Goal: Complete application form

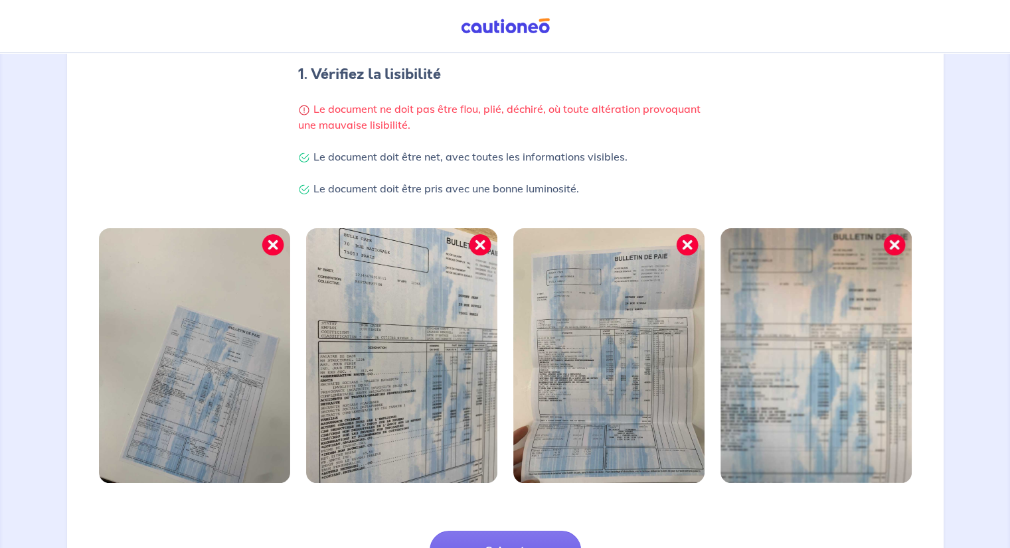
scroll to position [300, 0]
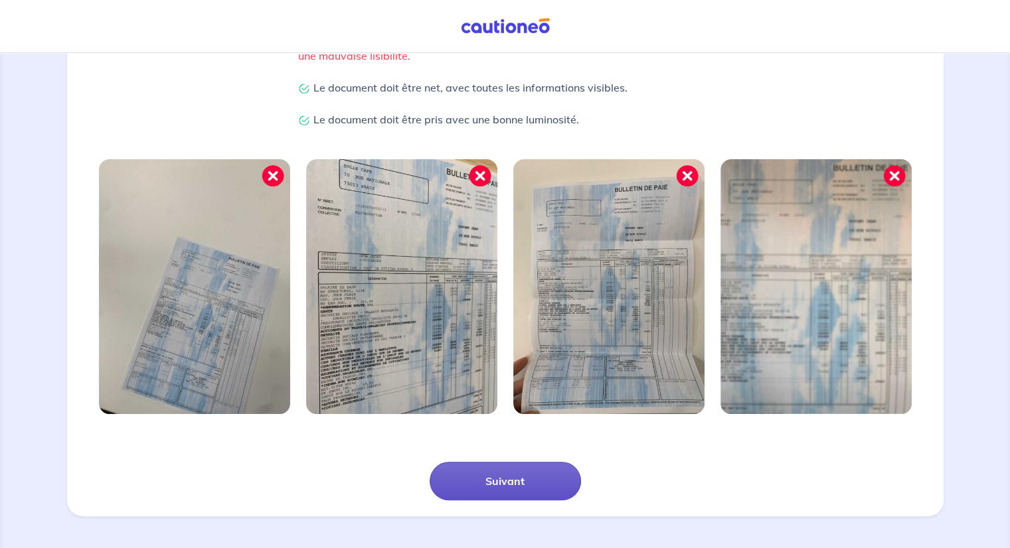
click at [480, 487] on button "Suivant" at bounding box center [505, 481] width 151 height 39
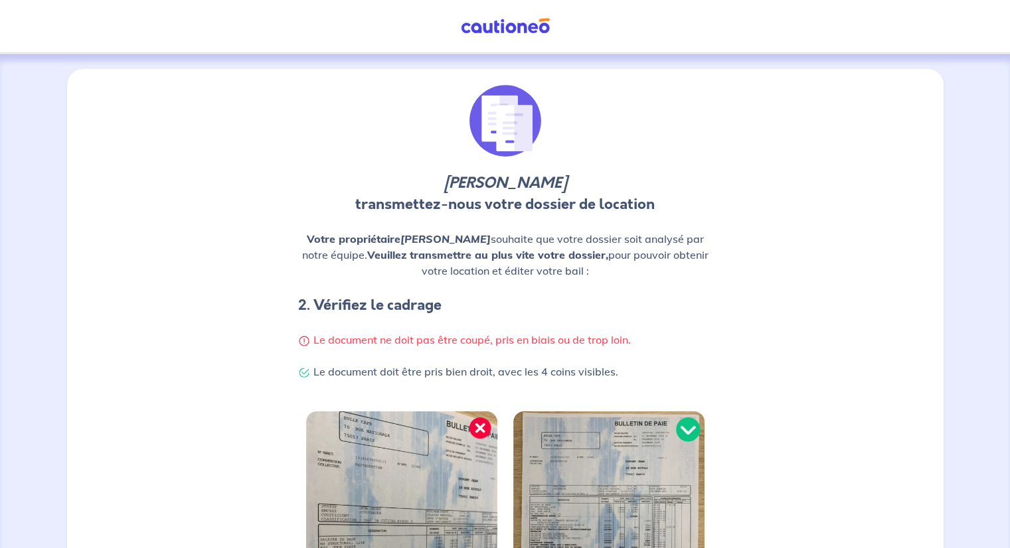
scroll to position [252, 0]
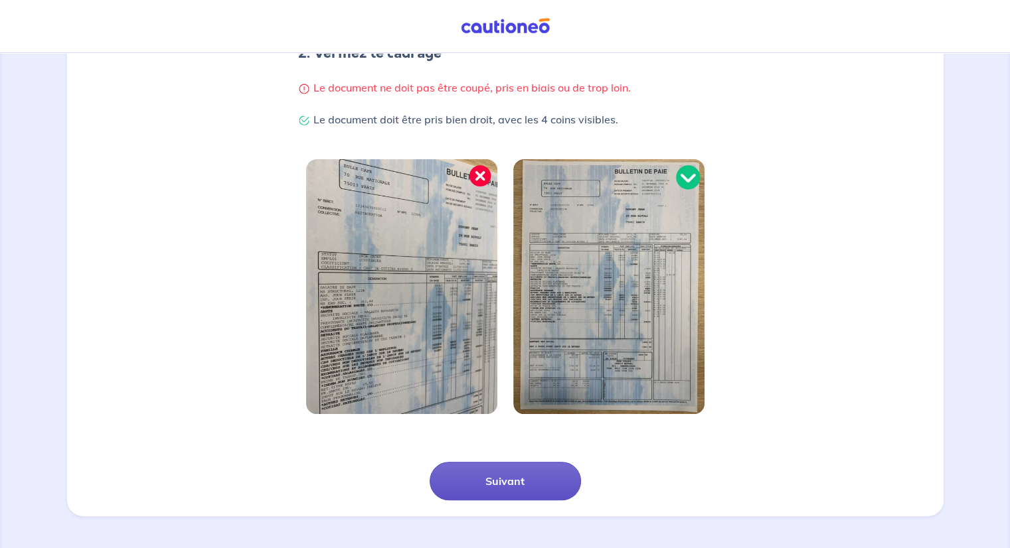
click at [559, 471] on button "Suivant" at bounding box center [505, 481] width 151 height 39
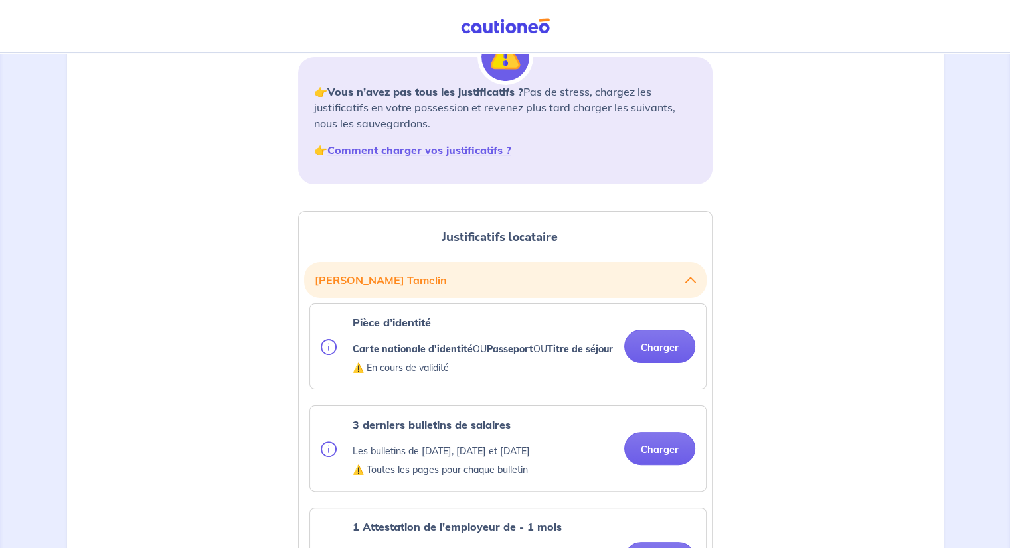
scroll to position [218, 0]
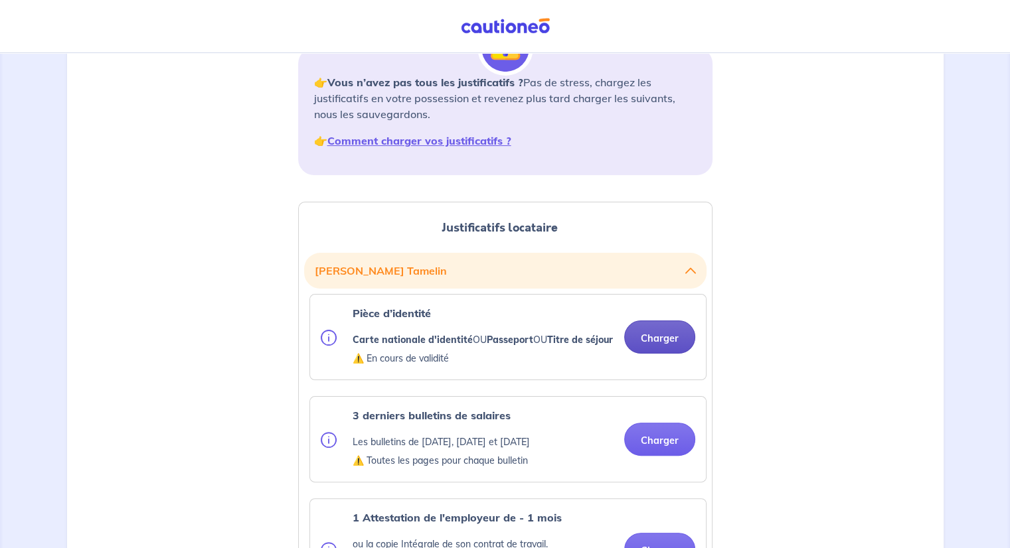
click at [643, 321] on button "Charger" at bounding box center [659, 337] width 71 height 33
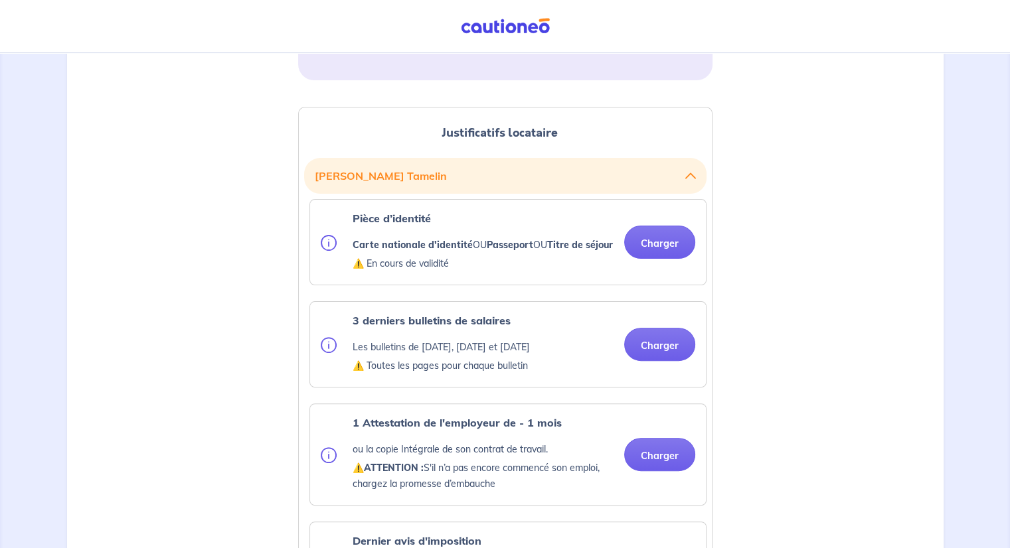
scroll to position [313, 0]
click at [412, 163] on button "[PERSON_NAME]" at bounding box center [505, 175] width 381 height 25
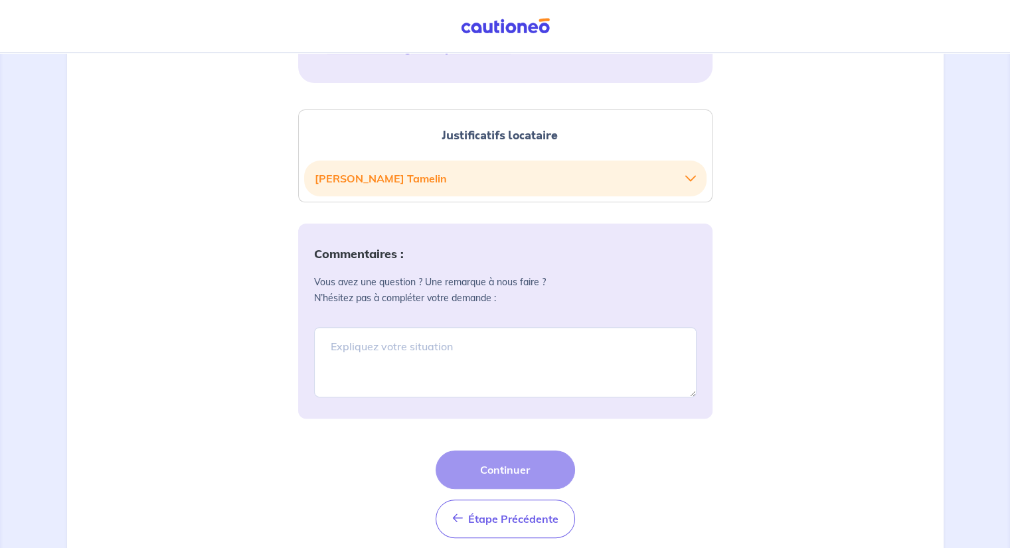
click at [412, 166] on button "[PERSON_NAME]" at bounding box center [505, 178] width 381 height 25
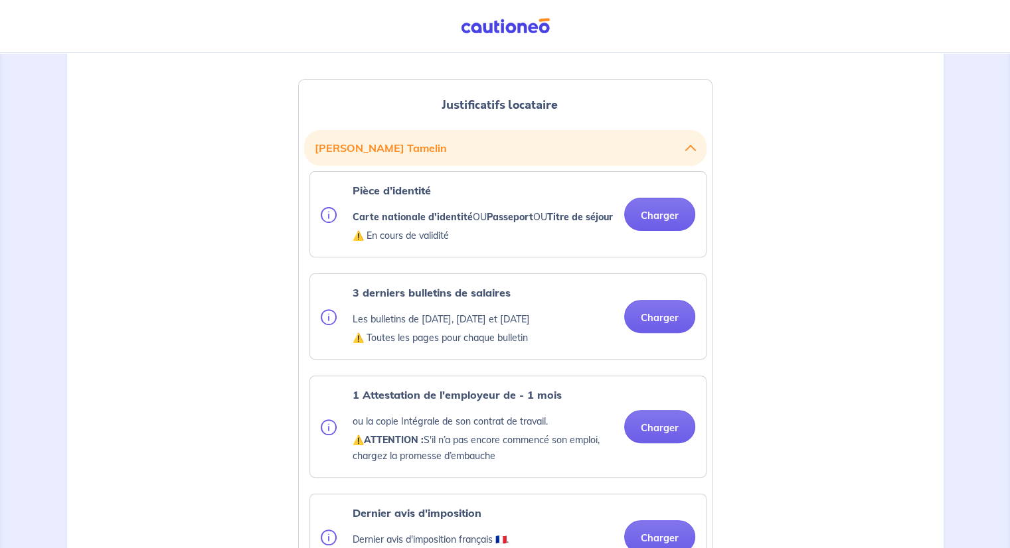
scroll to position [339, 0]
click at [652, 202] on button "Charger" at bounding box center [659, 215] width 71 height 33
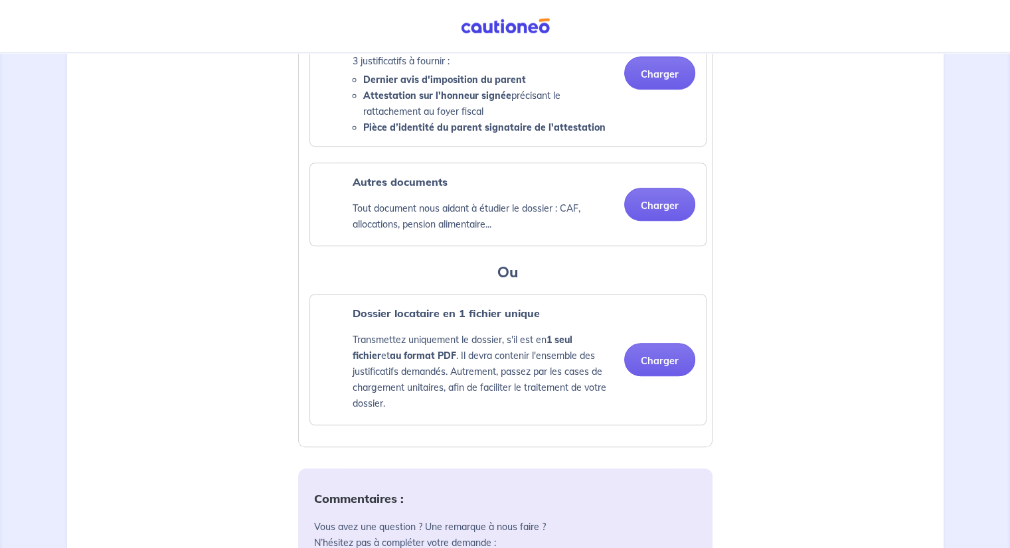
scroll to position [933, 0]
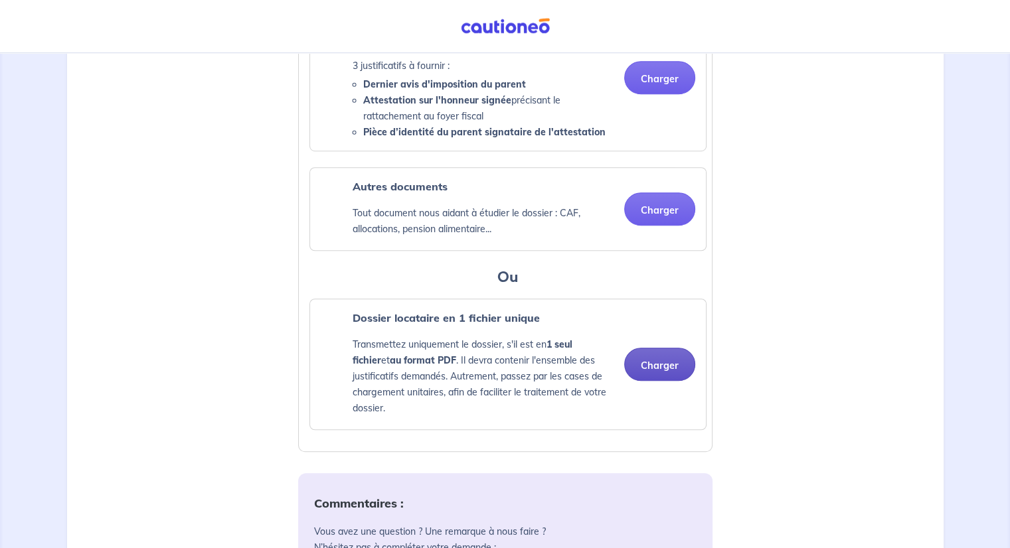
click at [661, 357] on button "Charger" at bounding box center [659, 364] width 71 height 33
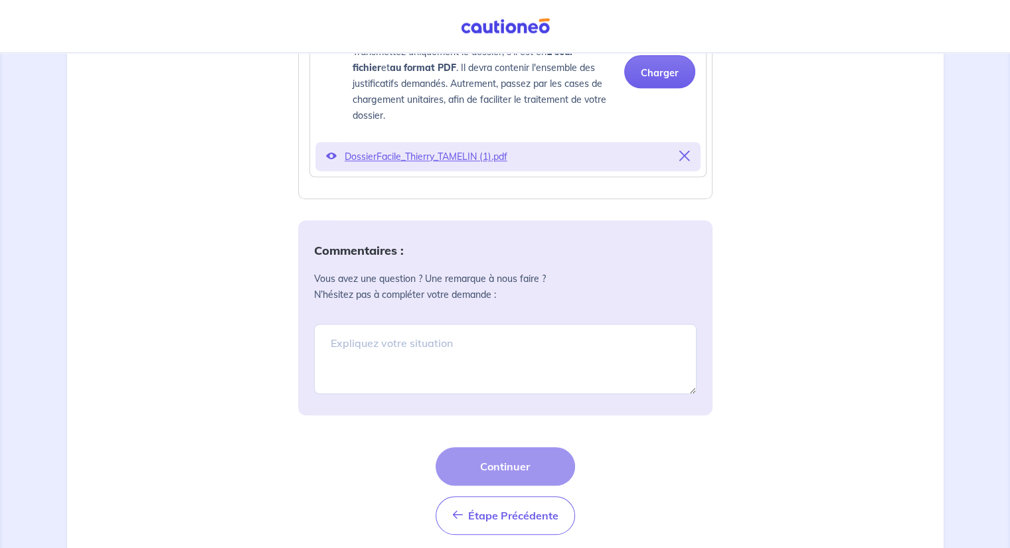
scroll to position [1224, 0]
click at [532, 468] on div "Étape Précédente Étape Précédente Continuer" at bounding box center [505, 493] width 139 height 88
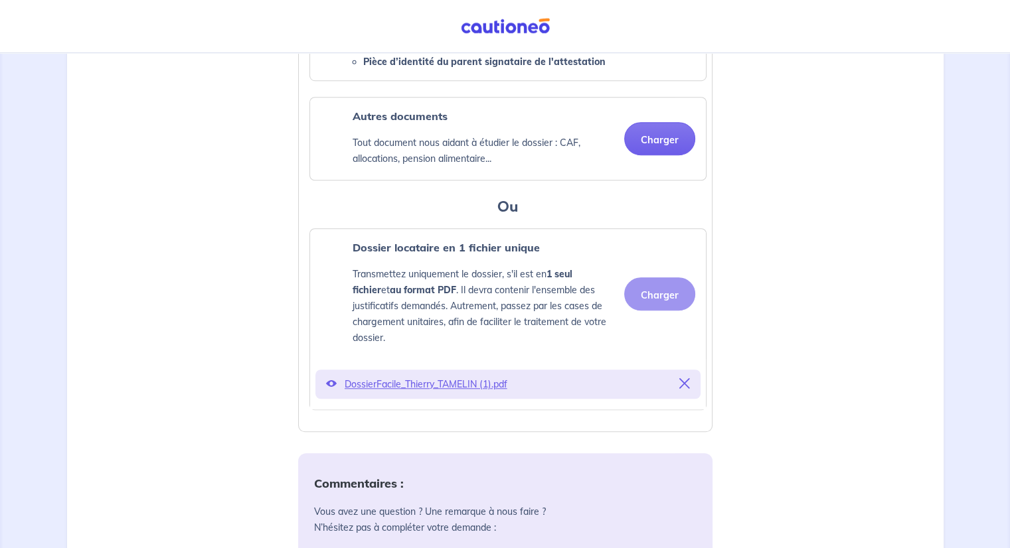
scroll to position [1003, 0]
click at [651, 297] on div "Charger" at bounding box center [654, 294] width 82 height 33
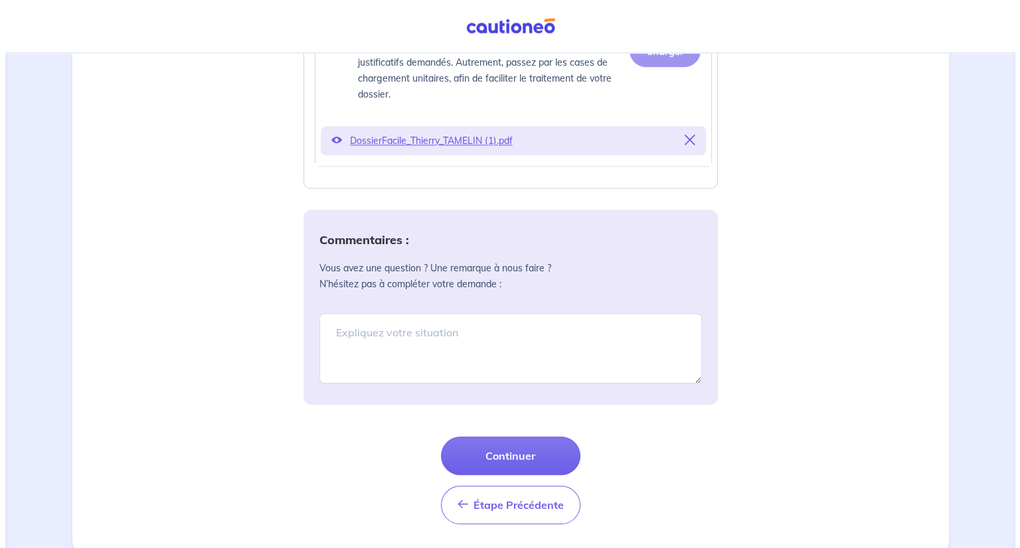
scroll to position [1246, 0]
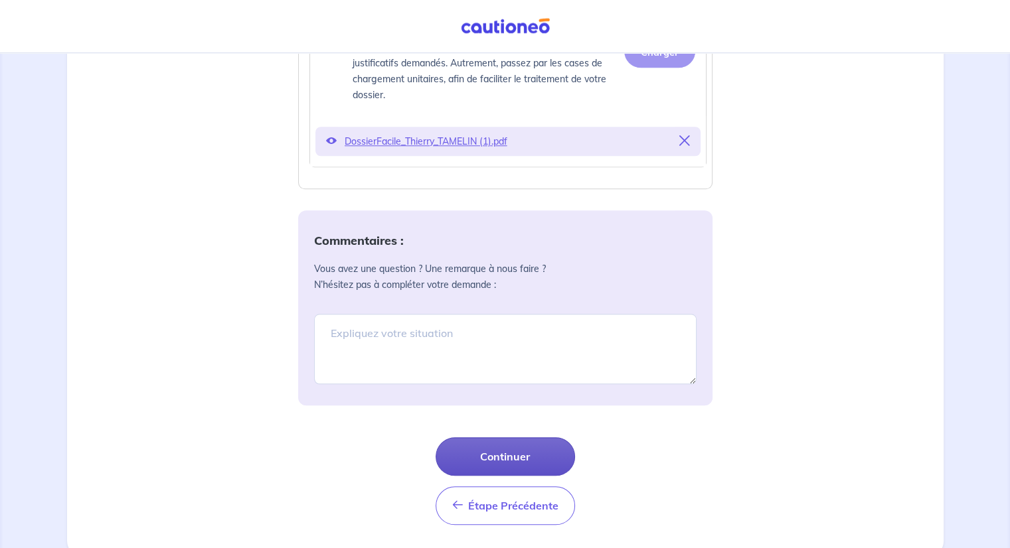
click at [544, 442] on button "Continuer" at bounding box center [505, 457] width 139 height 39
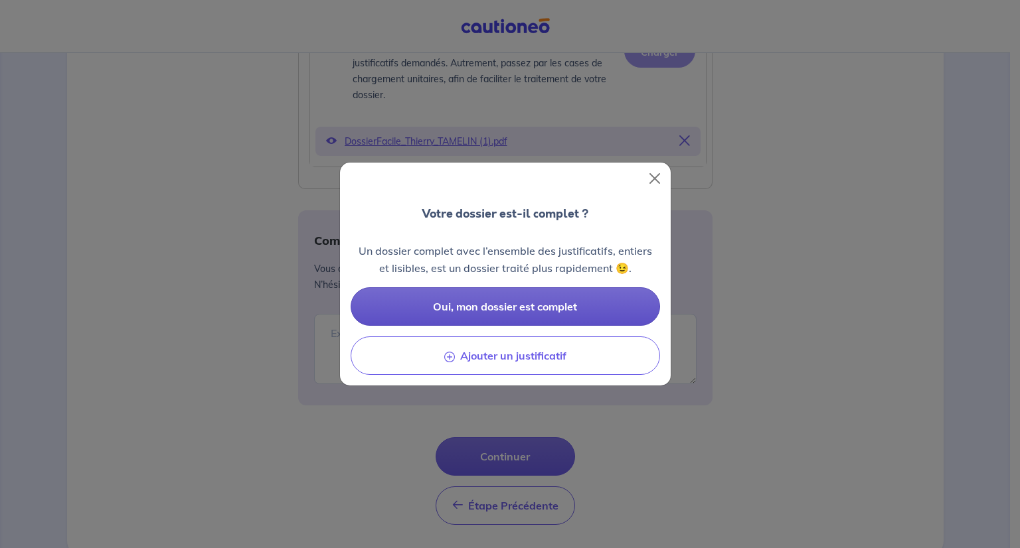
click at [511, 308] on span "Oui, mon dossier est complet" at bounding box center [505, 306] width 144 height 13
